Goal: Transaction & Acquisition: Purchase product/service

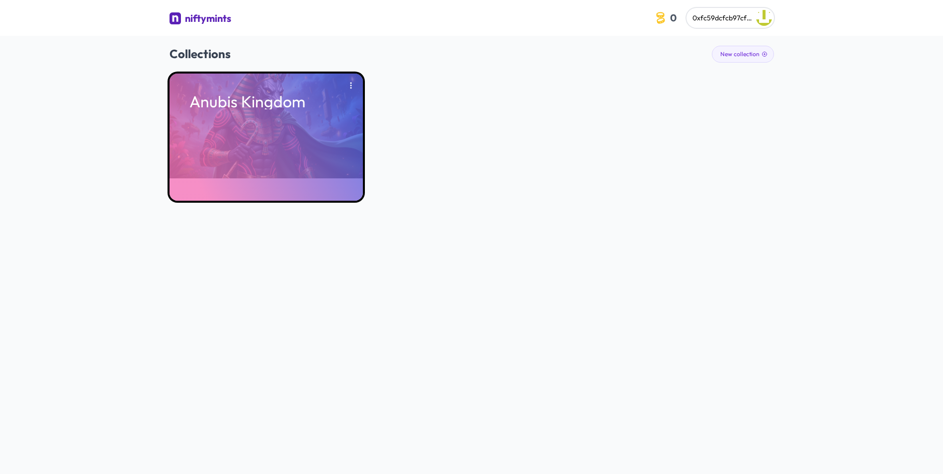
click at [294, 155] on div "Anubis Kingdom" at bounding box center [265, 137] width 193 height 127
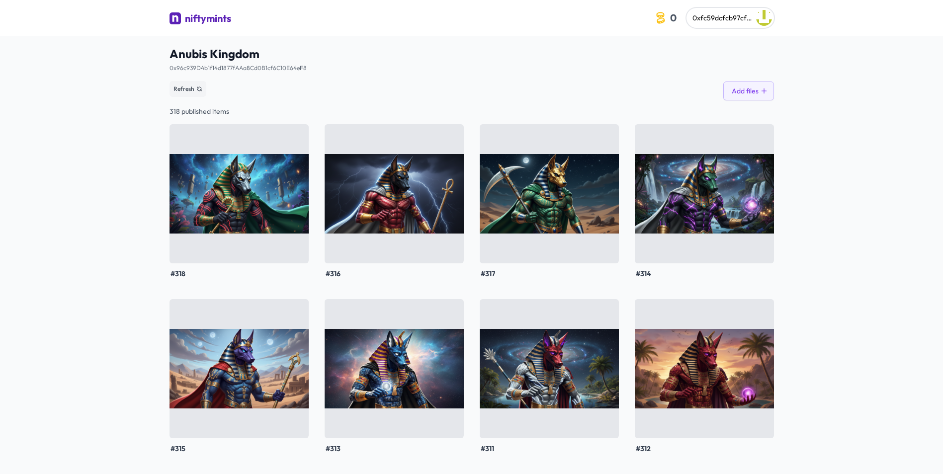
click at [287, 93] on div "Refresh Add files" at bounding box center [471, 89] width 604 height 23
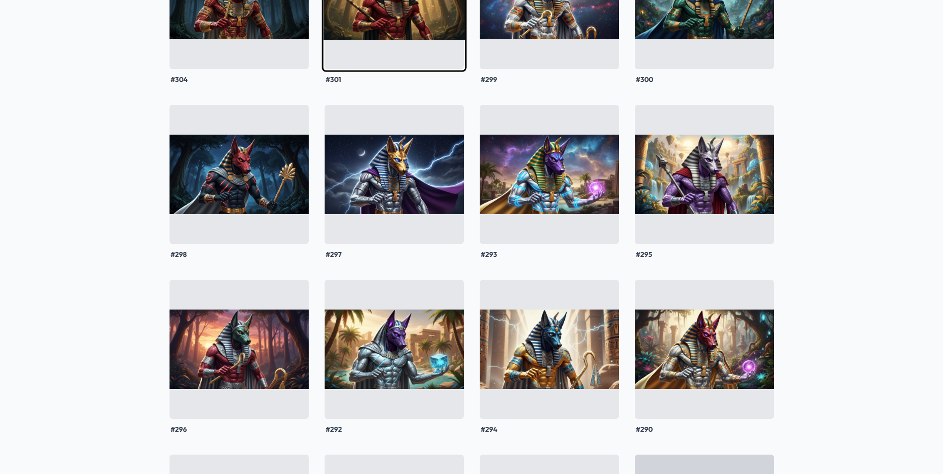
scroll to position [894, 0]
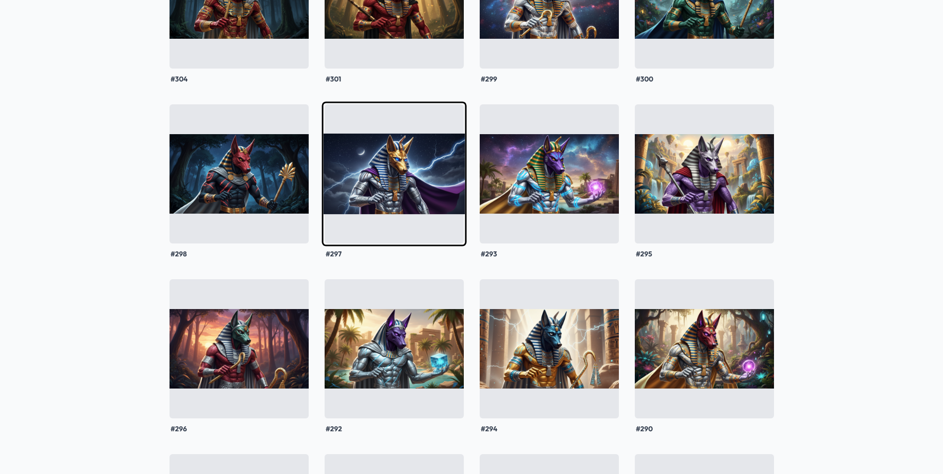
click at [371, 162] on img at bounding box center [394, 173] width 145 height 145
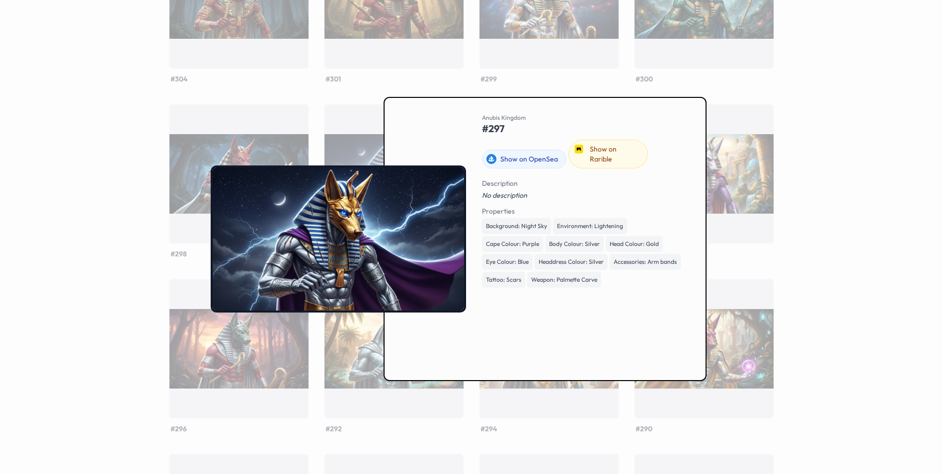
click at [904, 208] on div at bounding box center [475, 237] width 950 height 474
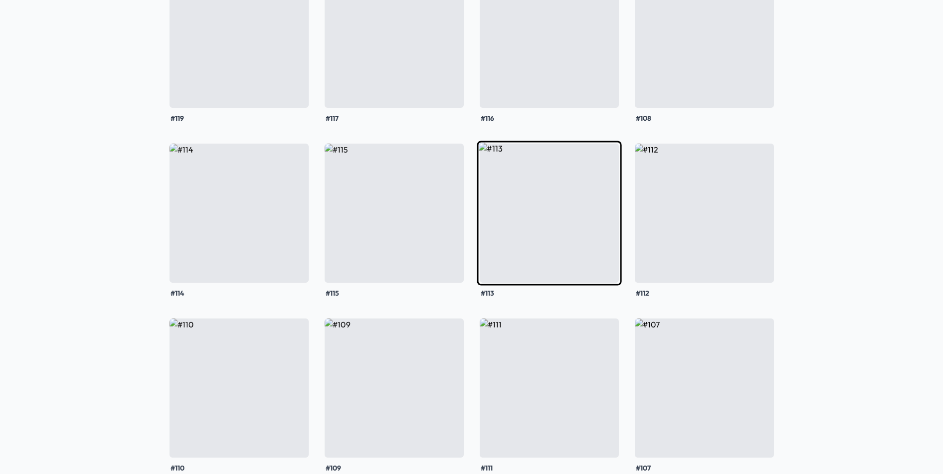
scroll to position [8883, 0]
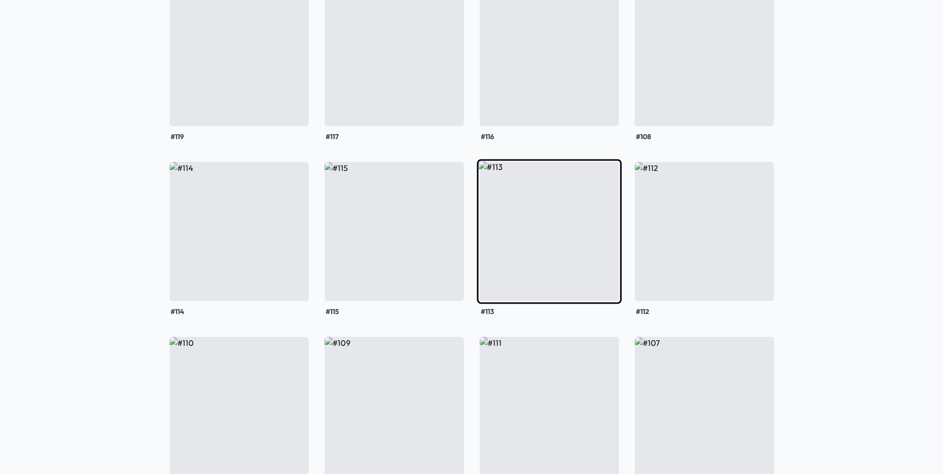
click at [544, 217] on img at bounding box center [549, 231] width 145 height 145
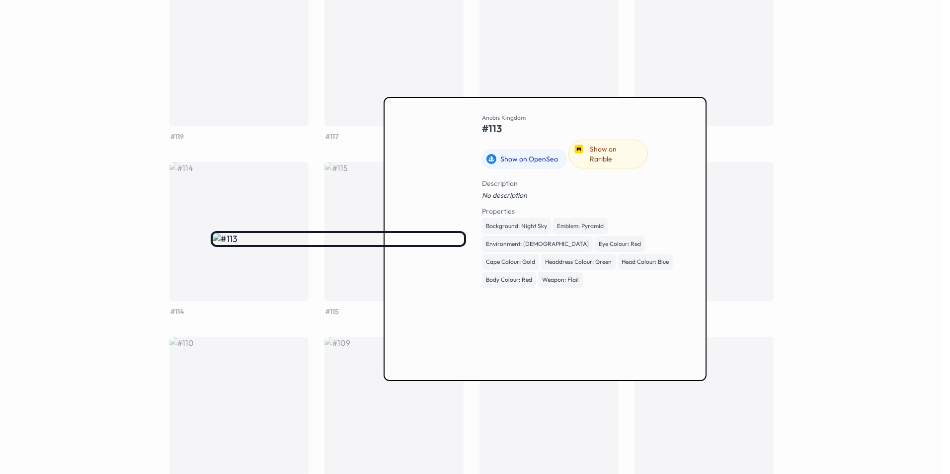
click at [862, 199] on div at bounding box center [475, 237] width 950 height 474
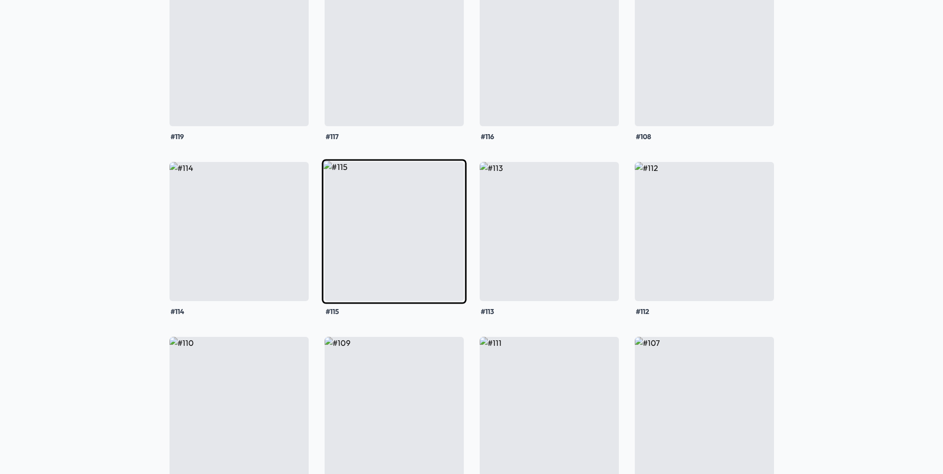
click at [432, 242] on img at bounding box center [394, 231] width 145 height 145
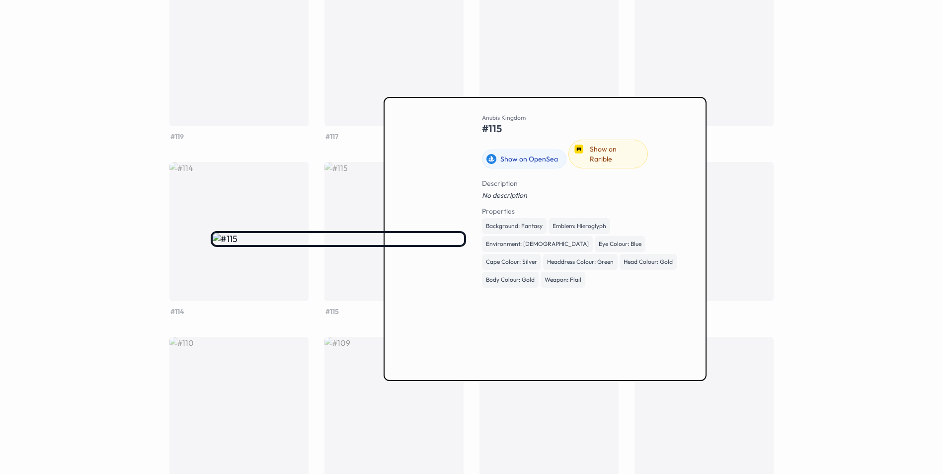
click at [881, 275] on div at bounding box center [475, 237] width 950 height 474
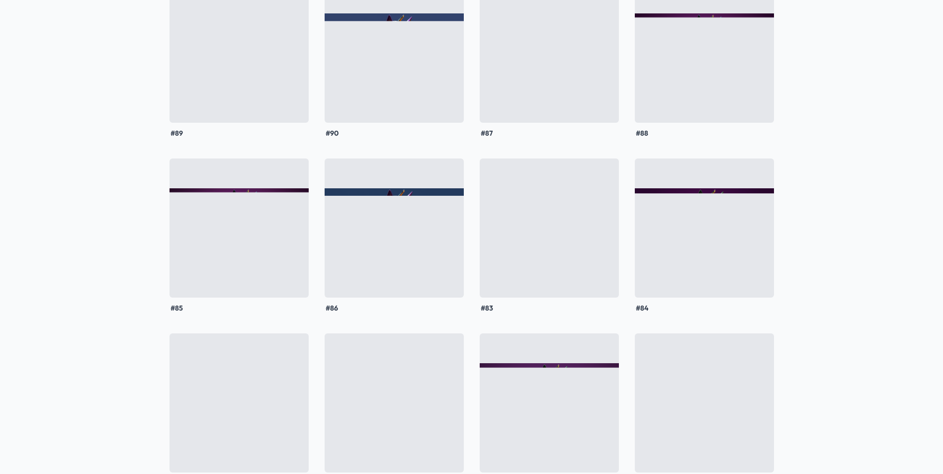
scroll to position [10117, 0]
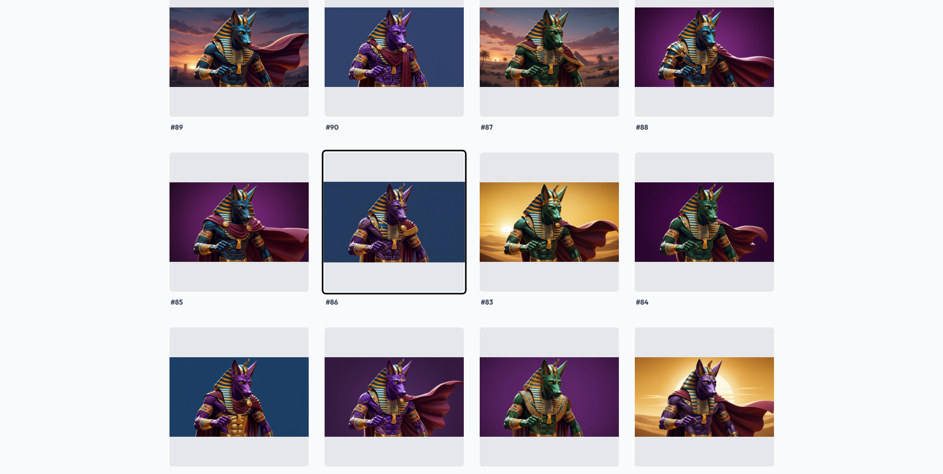
click at [406, 213] on img at bounding box center [394, 222] width 145 height 145
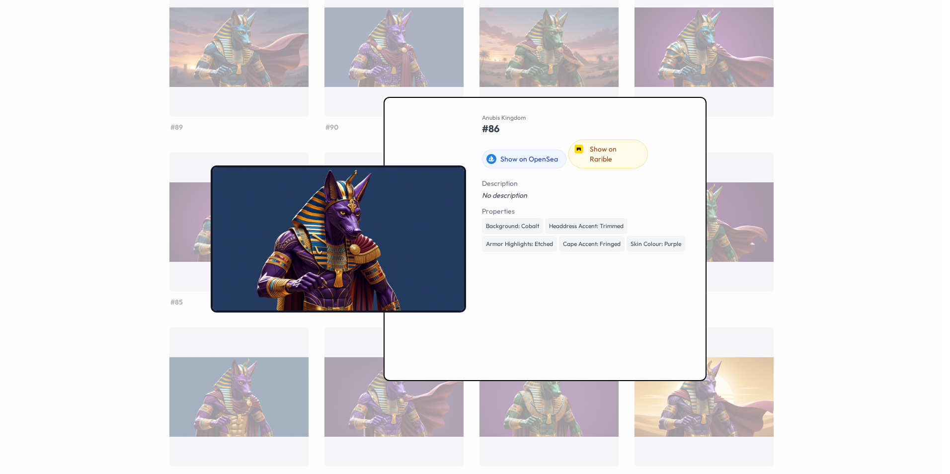
click at [812, 203] on div at bounding box center [475, 237] width 950 height 474
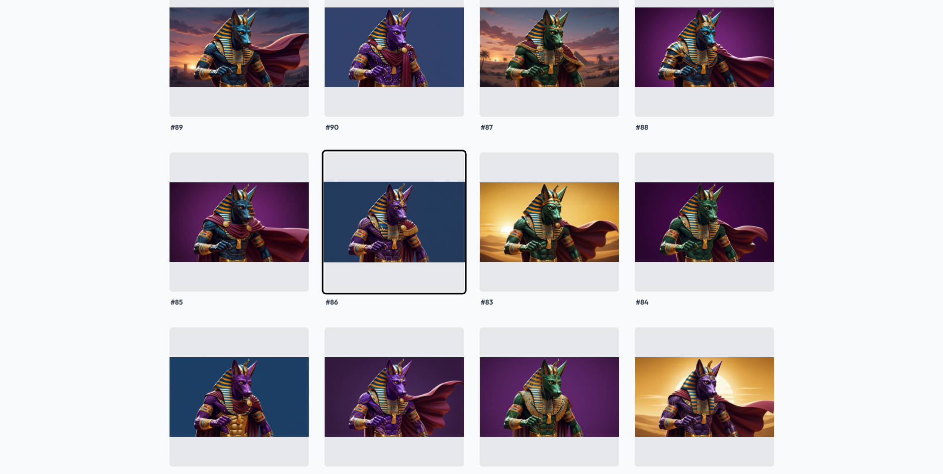
click at [366, 243] on img at bounding box center [394, 222] width 145 height 145
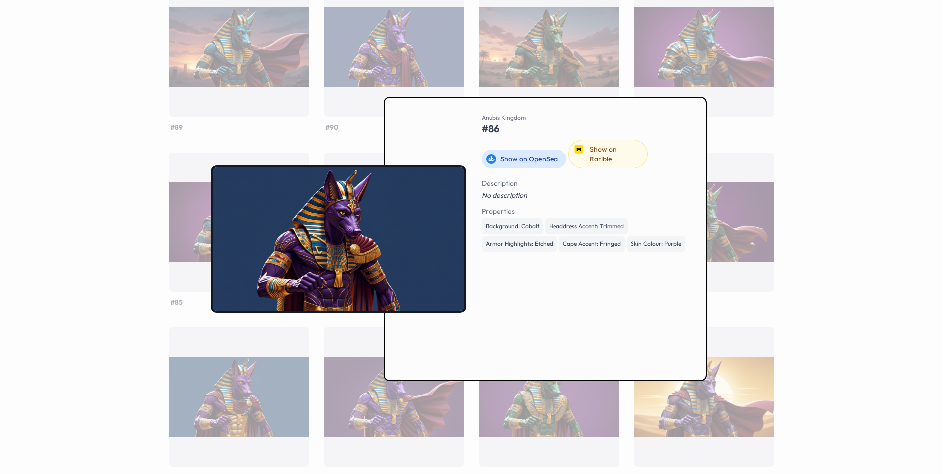
click at [501, 156] on link "Show on OpenSea" at bounding box center [524, 159] width 84 height 19
click at [841, 151] on div at bounding box center [475, 237] width 950 height 474
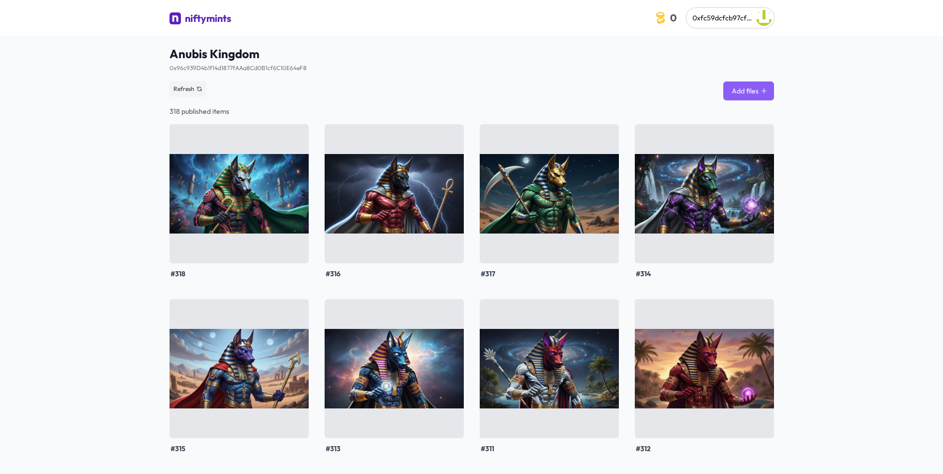
click at [756, 98] on button "Add files" at bounding box center [748, 90] width 51 height 19
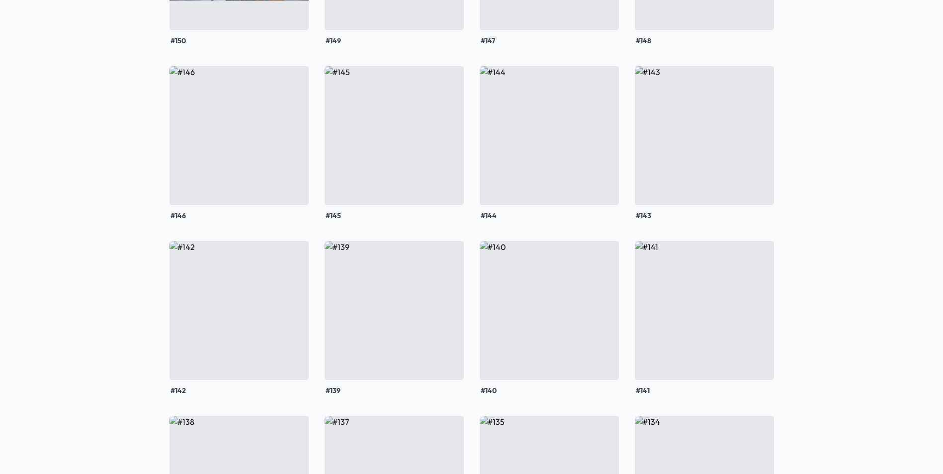
scroll to position [9813, 0]
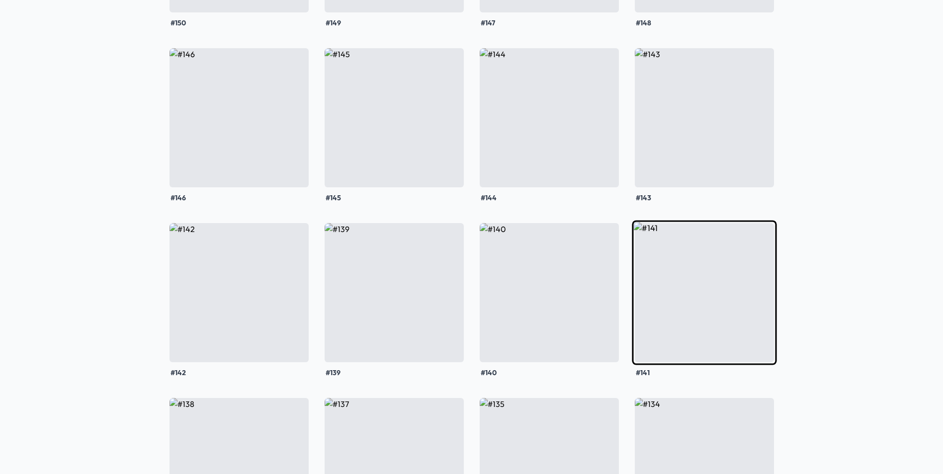
click at [710, 277] on img at bounding box center [704, 292] width 145 height 145
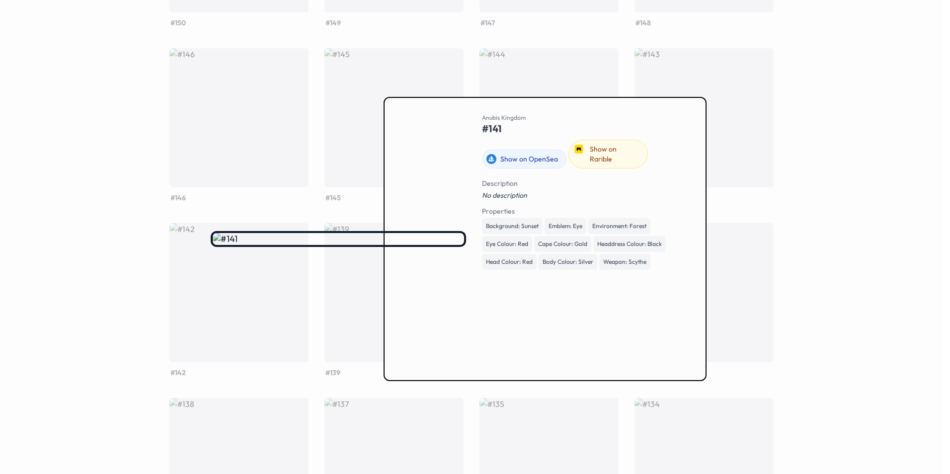
click at [841, 263] on div at bounding box center [475, 237] width 950 height 474
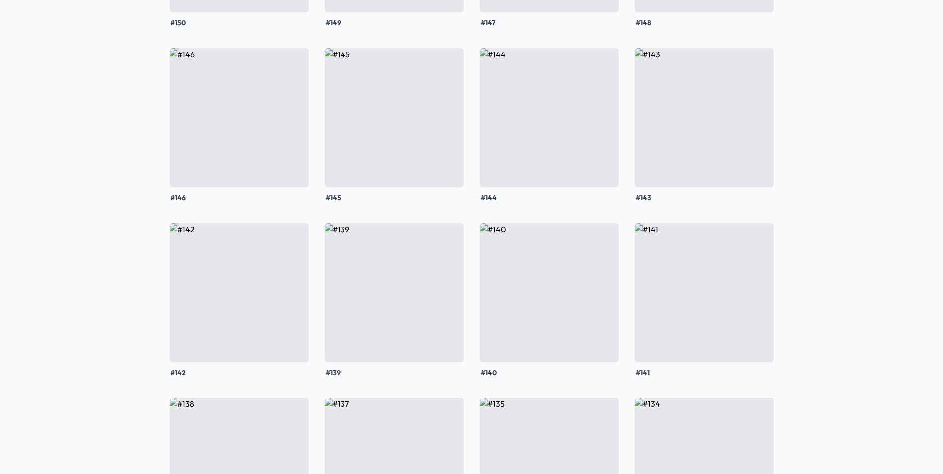
drag, startPoint x: 707, startPoint y: 319, endPoint x: 900, endPoint y: 261, distance: 201.7
